Goal: Information Seeking & Learning: Learn about a topic

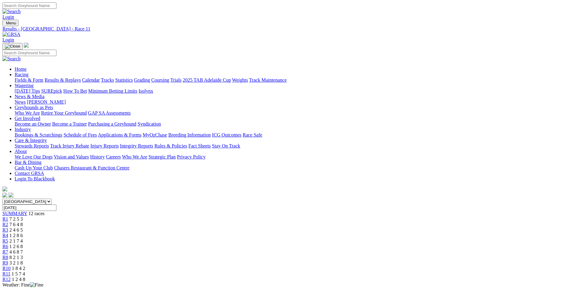
click at [43, 78] on link "Fields & Form" at bounding box center [29, 80] width 29 height 5
click at [81, 78] on link "Results & Replays" at bounding box center [63, 80] width 36 height 5
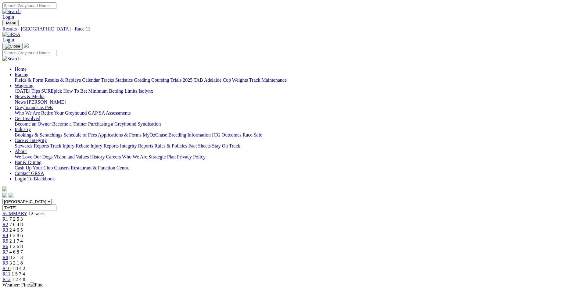
click at [20, 32] on img at bounding box center [11, 34] width 18 height 5
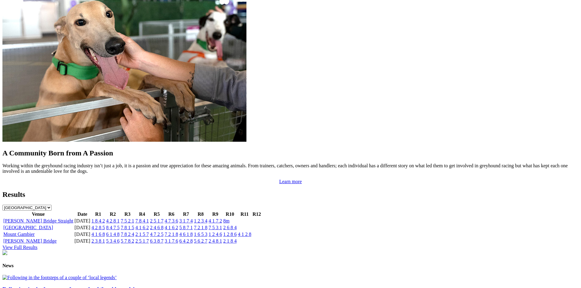
scroll to position [488, 0]
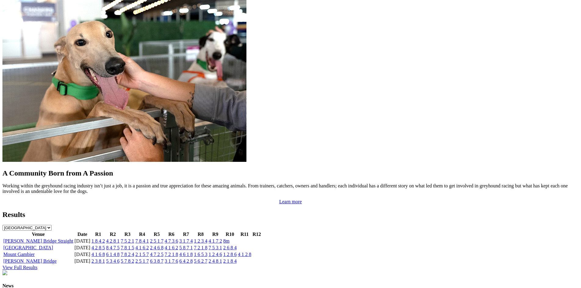
click at [208, 239] on link "1 2 3 4" at bounding box center [200, 241] width 13 height 5
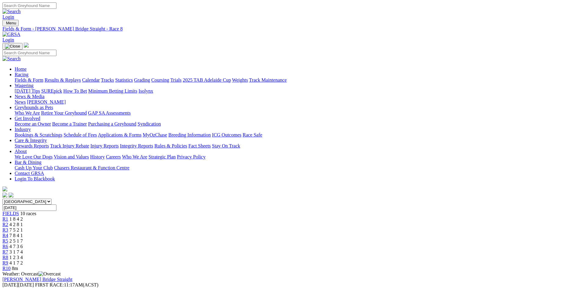
click at [23, 244] on span "4 7 3 6" at bounding box center [15, 246] width 13 height 5
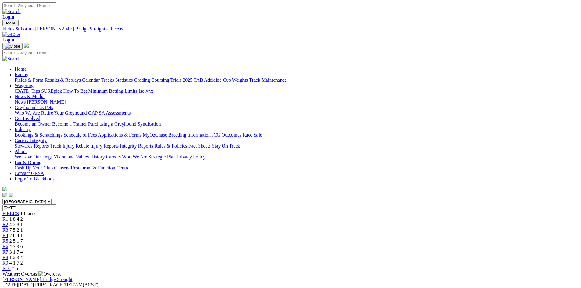
click at [8, 255] on link "R8" at bounding box center [5, 257] width 6 height 5
click at [43, 78] on link "Fields & Form" at bounding box center [29, 80] width 29 height 5
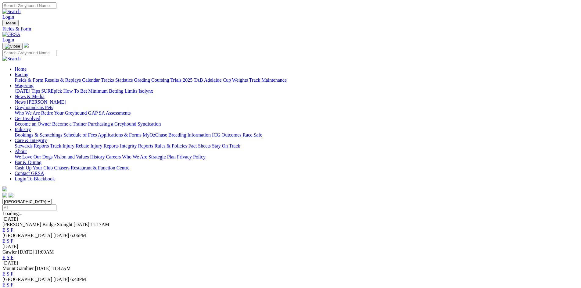
click at [81, 78] on link "Results & Replays" at bounding box center [63, 80] width 36 height 5
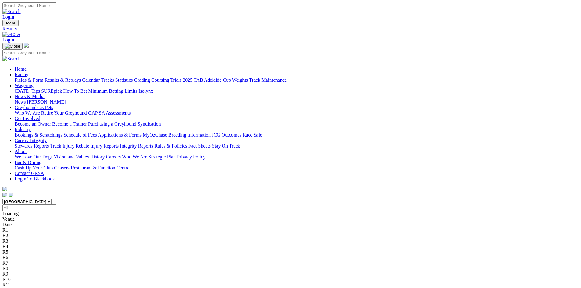
click at [231, 78] on link "2025 TAB Adelaide Cup" at bounding box center [207, 80] width 48 height 5
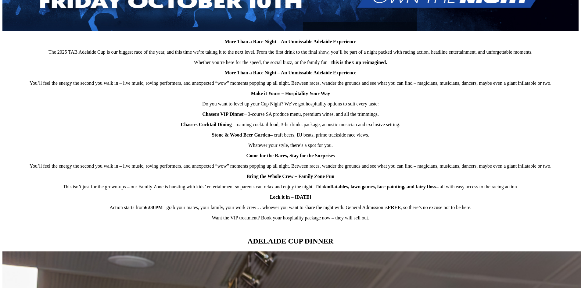
scroll to position [343, 0]
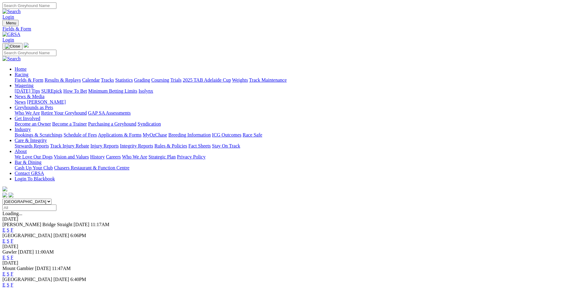
click at [43, 78] on link "Fields & Form" at bounding box center [29, 80] width 29 height 5
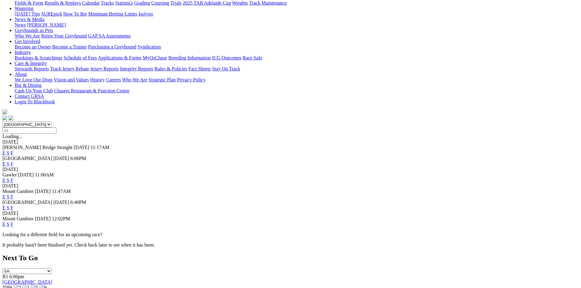
scroll to position [31, 0]
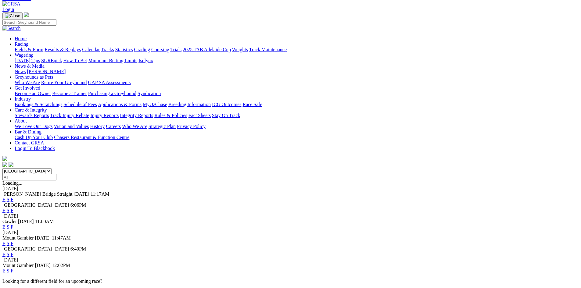
click at [13, 252] on link "F" at bounding box center [12, 254] width 3 height 5
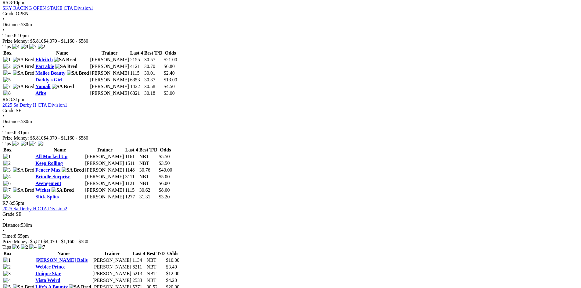
scroll to position [714, 0]
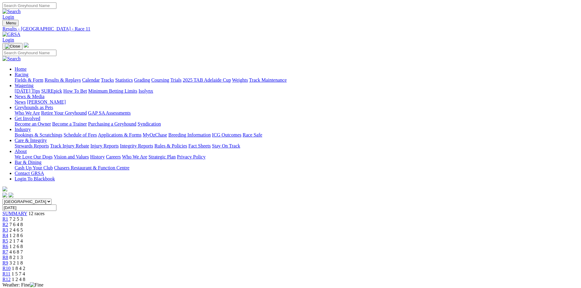
click at [20, 32] on img at bounding box center [11, 34] width 18 height 5
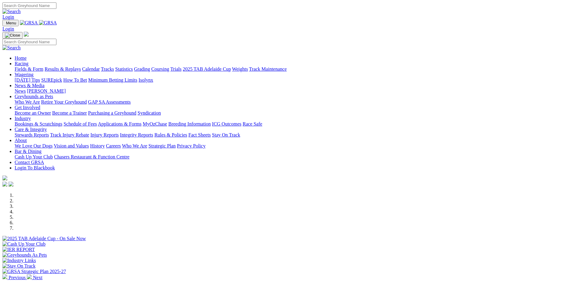
scroll to position [153, 0]
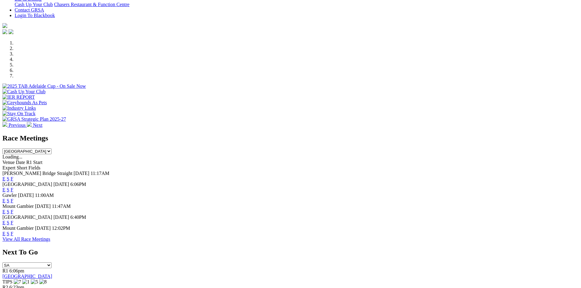
click at [13, 198] on link "F" at bounding box center [12, 200] width 3 height 5
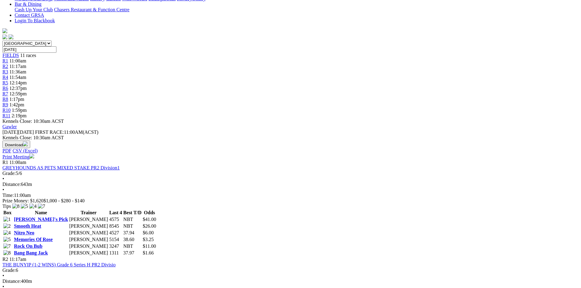
scroll to position [153, 0]
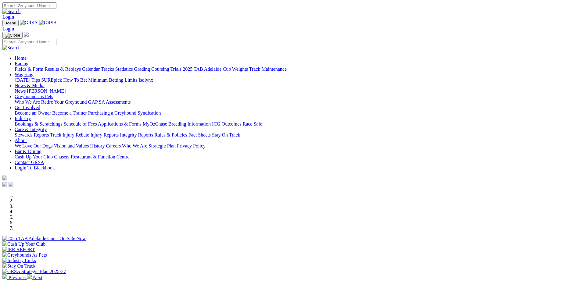
click at [354, 220] on li at bounding box center [297, 222] width 564 height 5
click at [376, 226] on li at bounding box center [297, 228] width 564 height 5
click at [207, 198] on li at bounding box center [297, 195] width 564 height 5
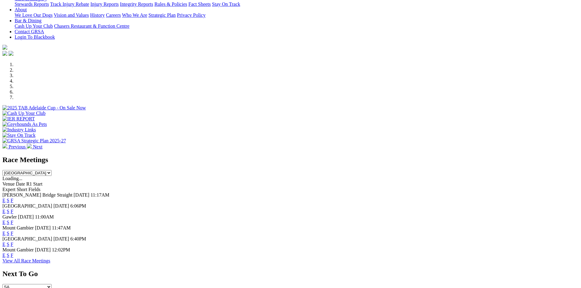
scroll to position [153, 0]
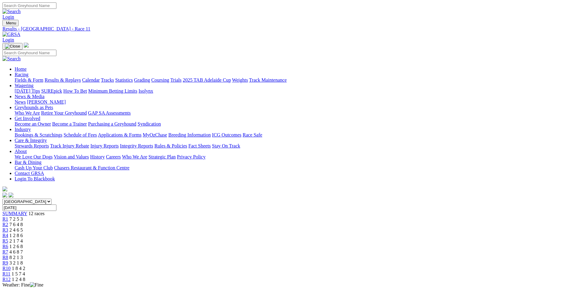
click at [20, 32] on img at bounding box center [11, 34] width 18 height 5
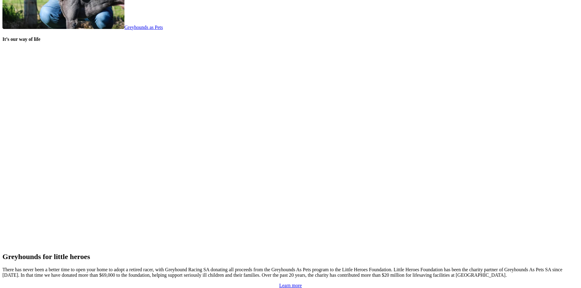
scroll to position [1267, 0]
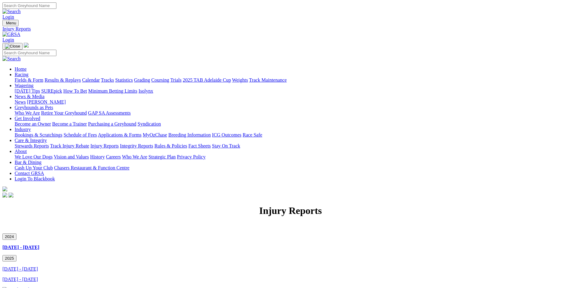
click at [38, 277] on link "[DATE] - [DATE]" at bounding box center [19, 279] width 35 height 5
